Goal: Communication & Community: Connect with others

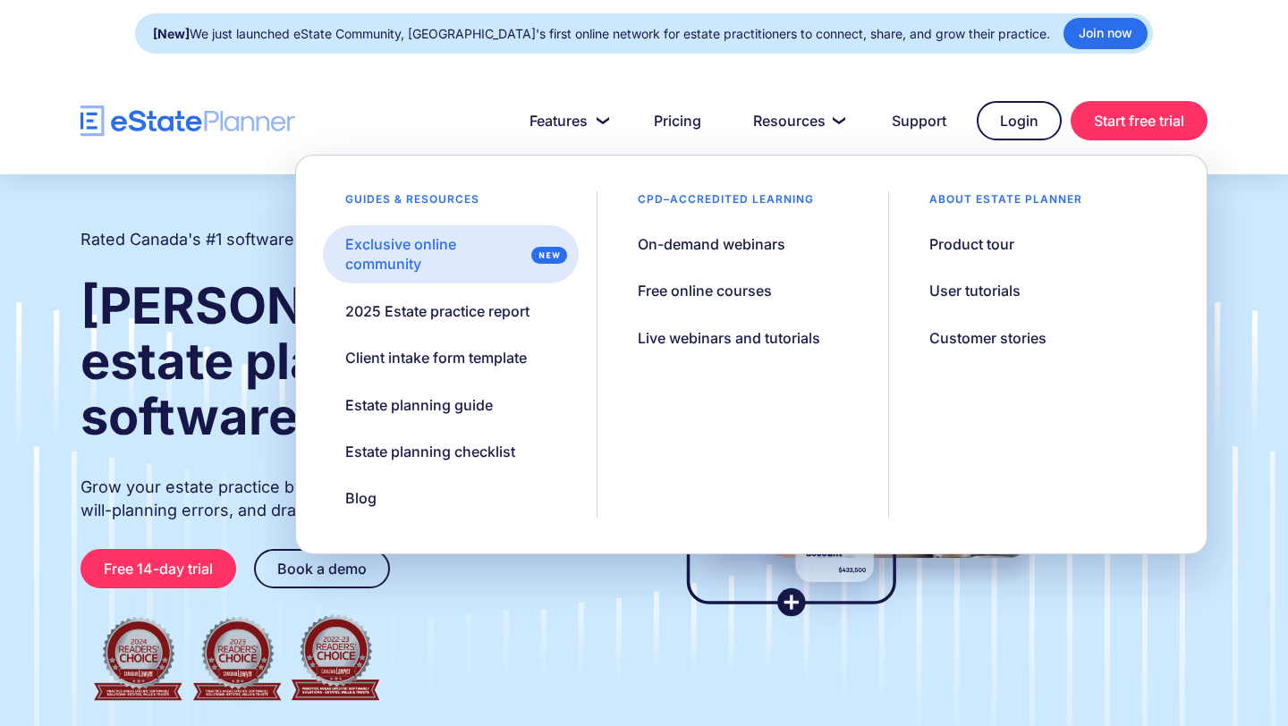
click at [409, 257] on div "Exclusive online community" at bounding box center [434, 254] width 179 height 40
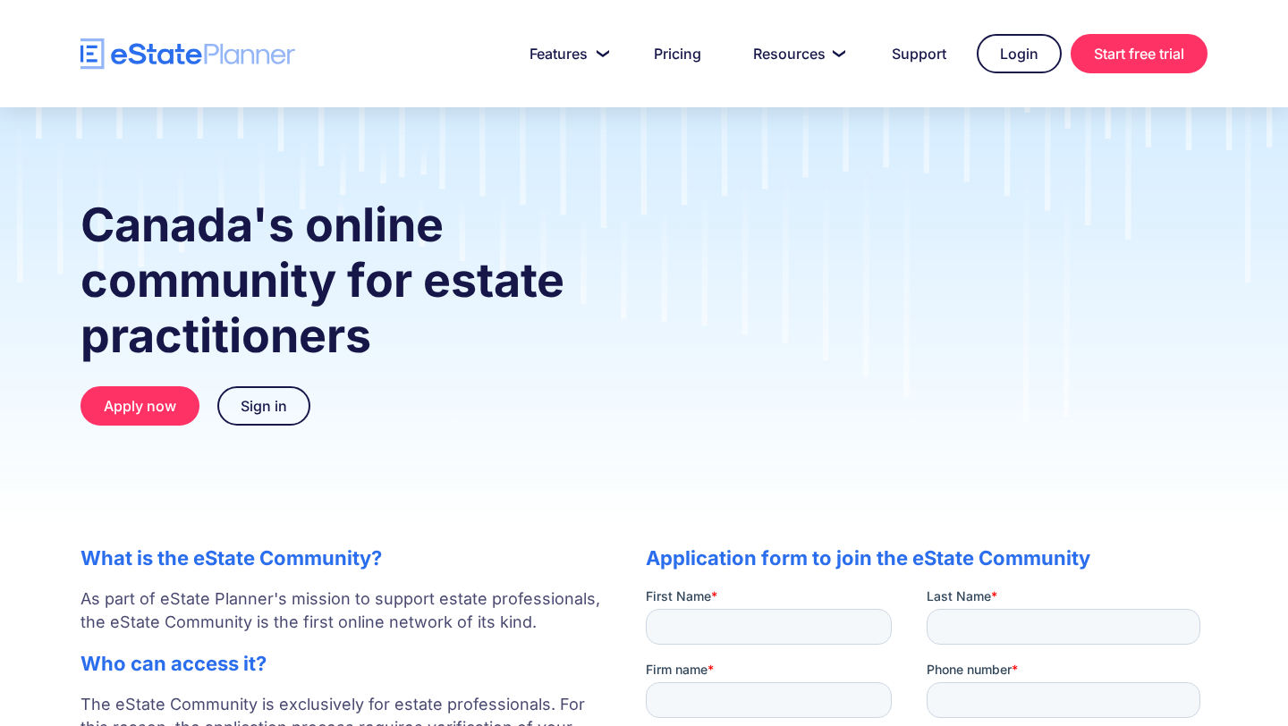
click at [507, 455] on div "Canada's online community for estate practitioners Apply now Sign in" at bounding box center [644, 329] width 1181 height 298
